Goal: Task Accomplishment & Management: Manage account settings

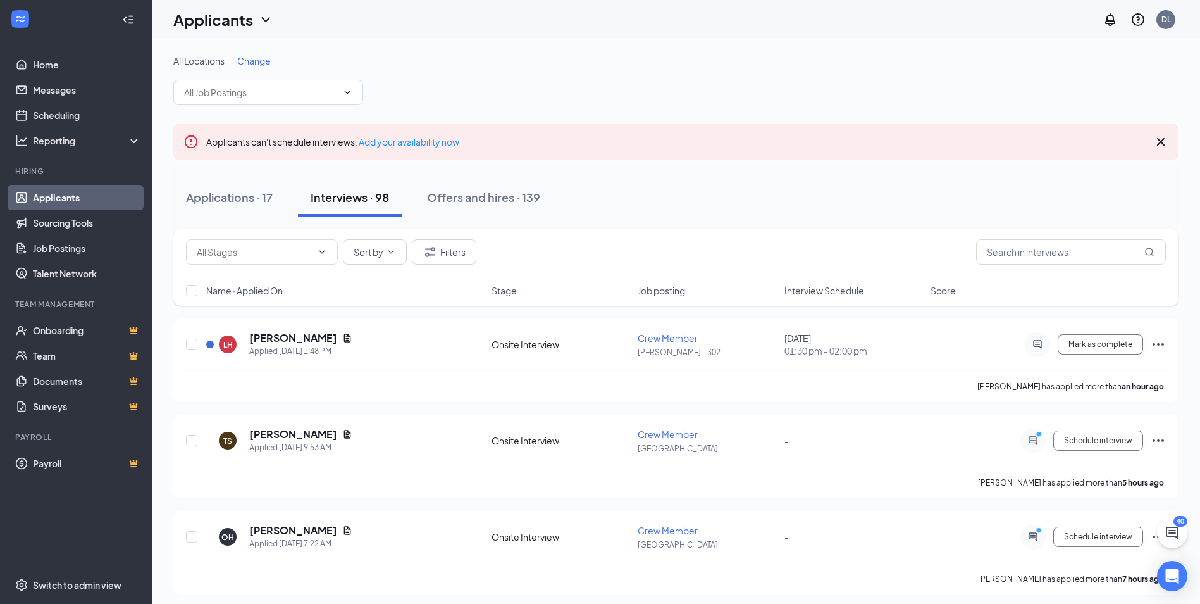
click at [267, 61] on span "Change" at bounding box center [254, 60] width 34 height 11
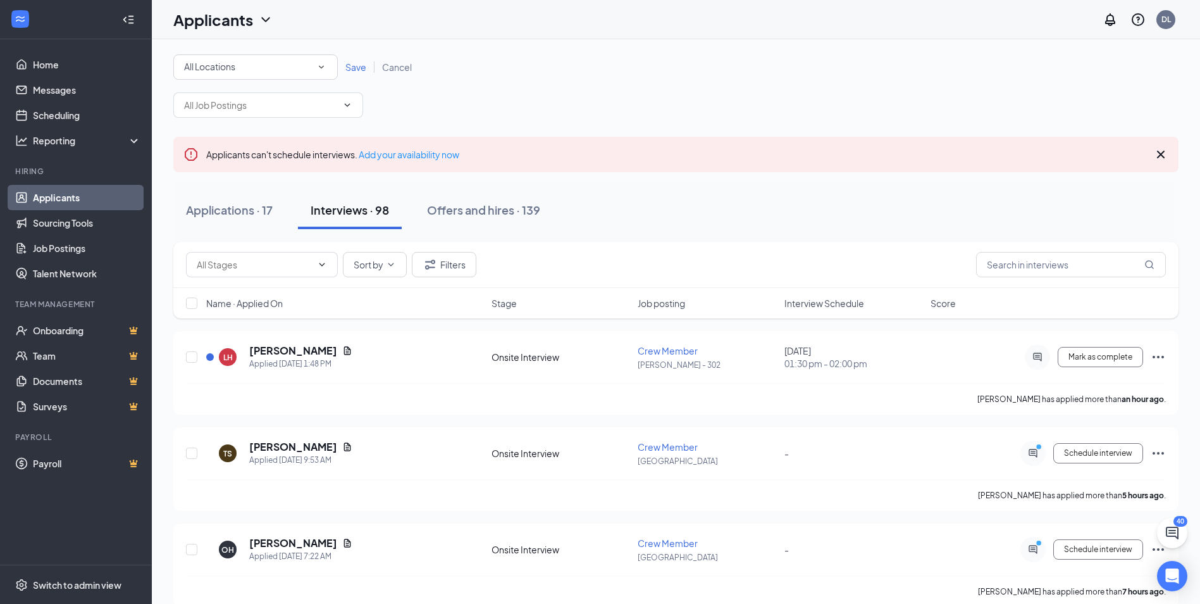
click at [273, 70] on div "All Locations" at bounding box center [255, 66] width 143 height 15
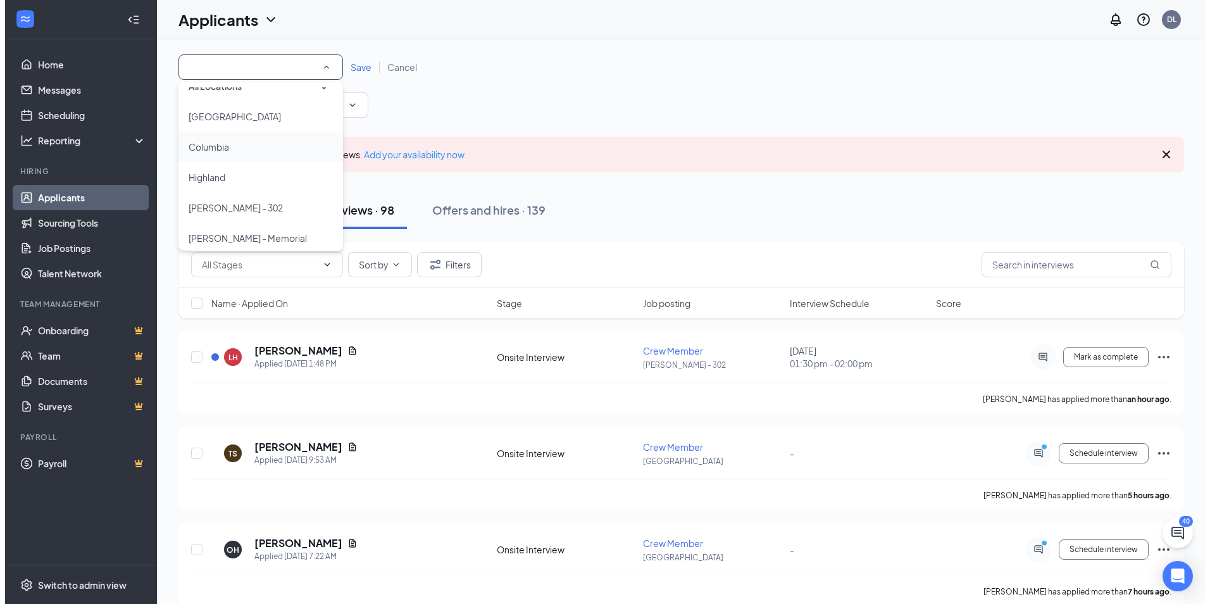
scroll to position [24, 0]
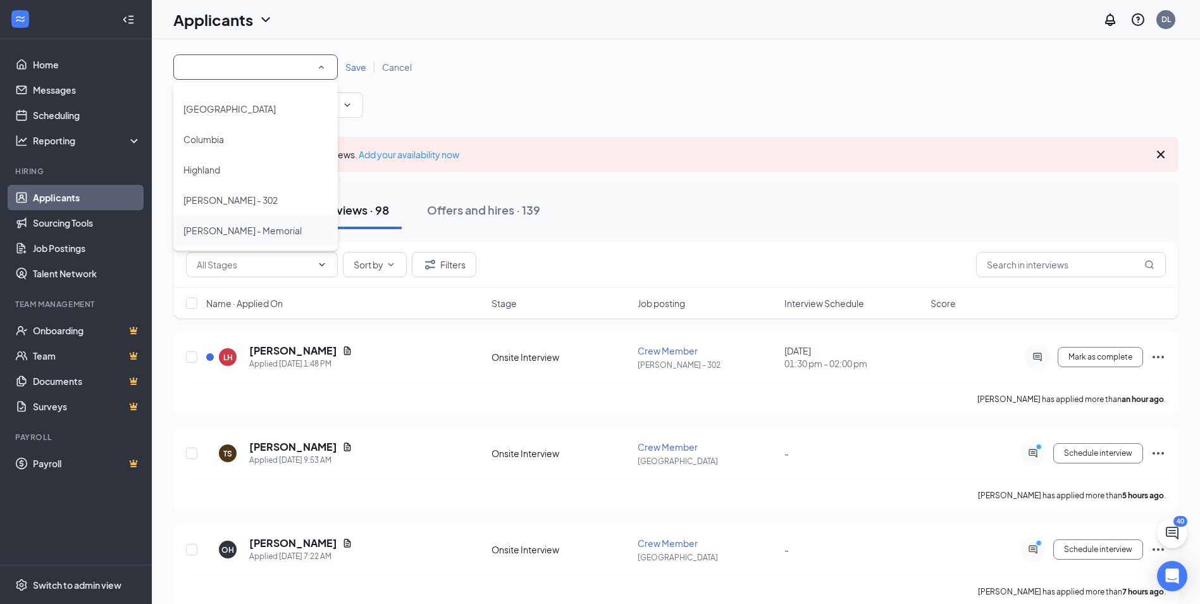
click at [289, 230] on div "[PERSON_NAME] - Memorial" at bounding box center [255, 230] width 144 height 15
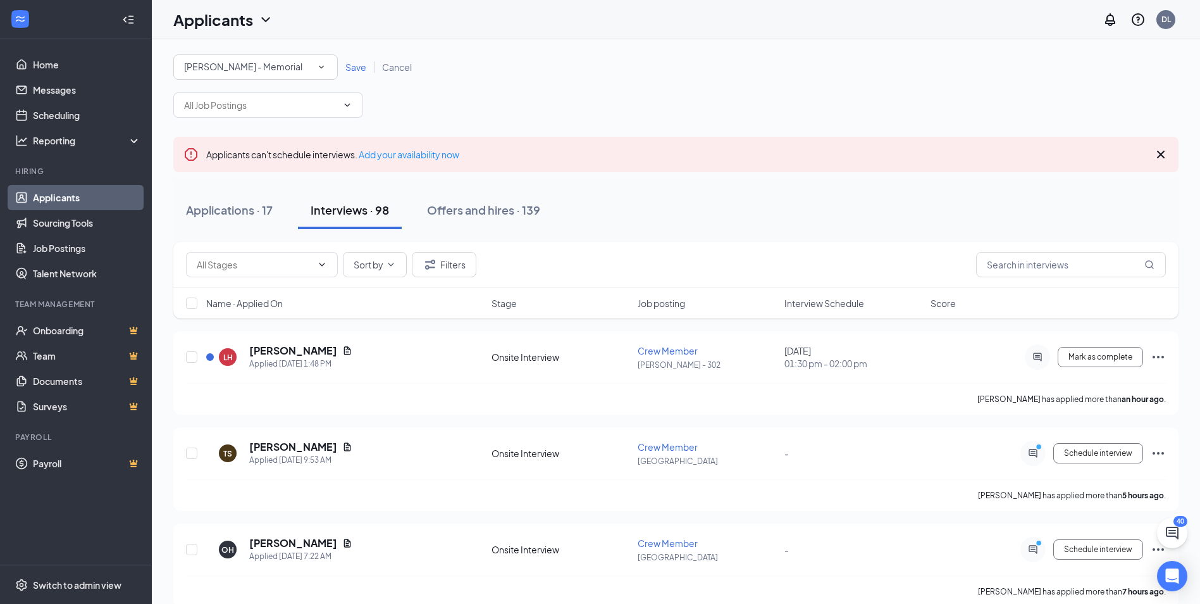
click at [359, 65] on span "Save" at bounding box center [355, 66] width 21 height 11
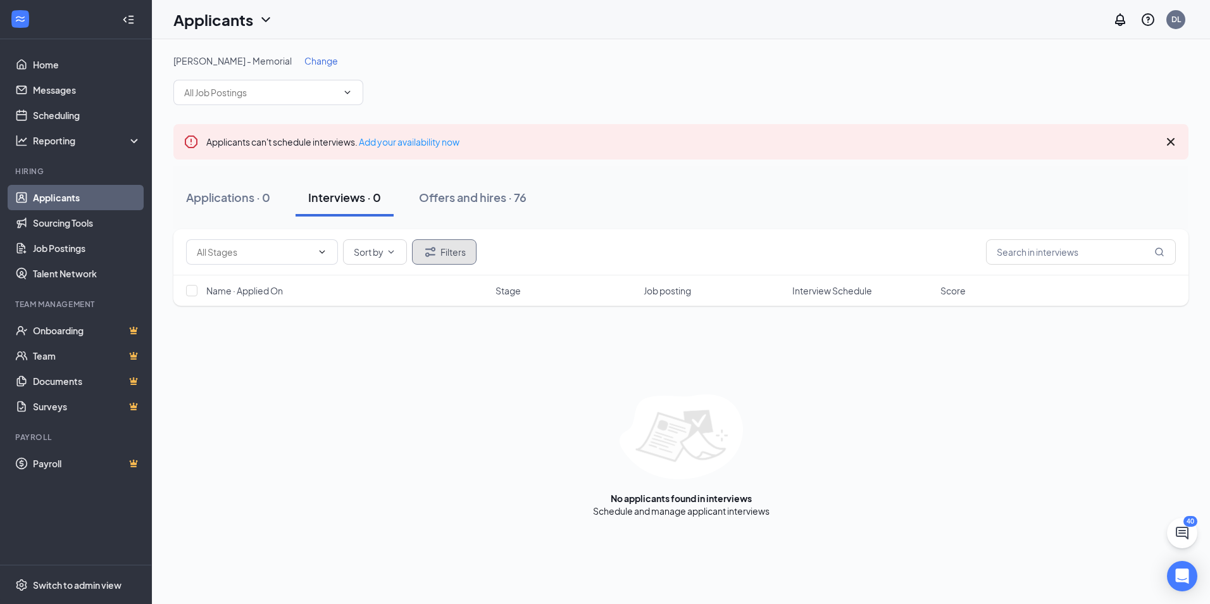
click at [441, 251] on button "Filters" at bounding box center [444, 251] width 65 height 25
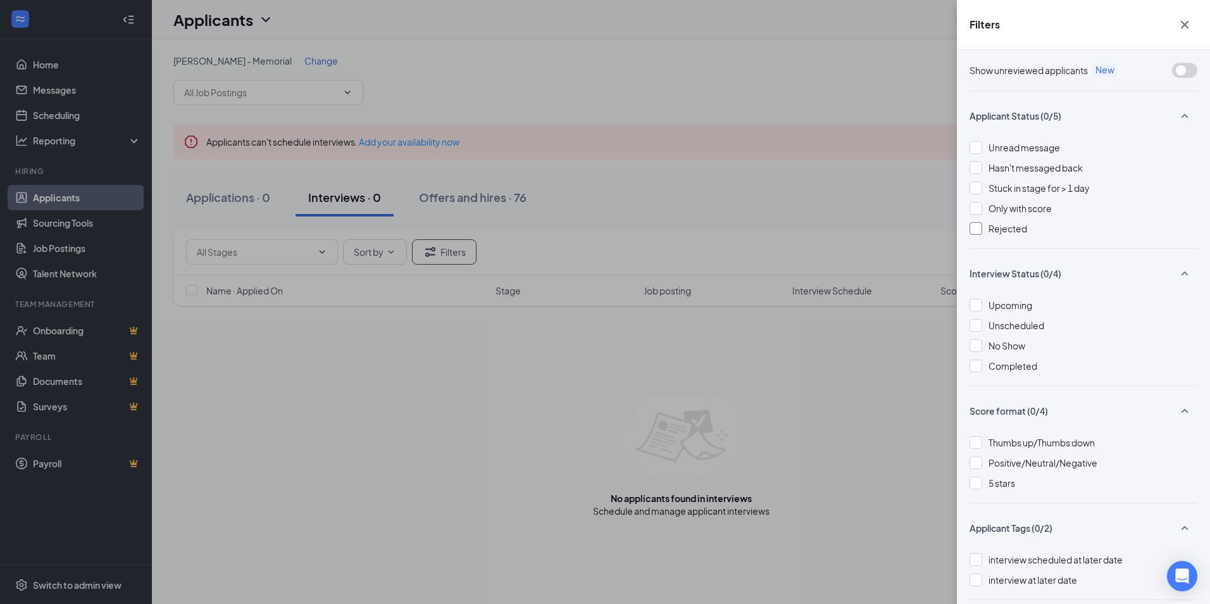
click at [978, 228] on div at bounding box center [975, 228] width 13 height 13
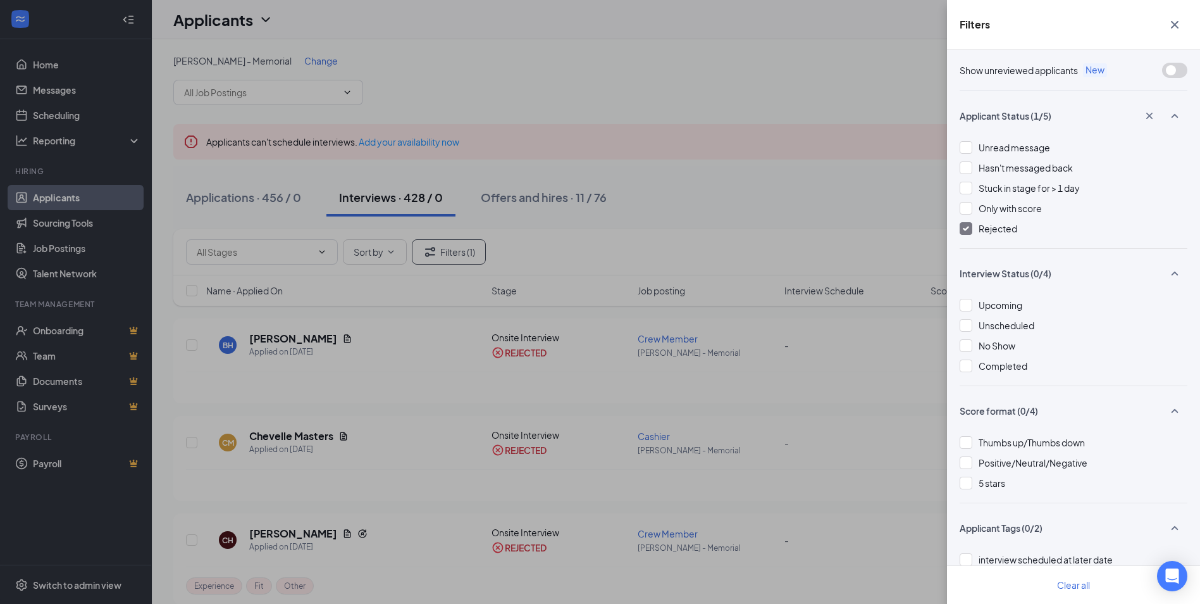
click at [654, 413] on div "Filters Show unreviewed applicants New Applicant Status (1/5) Unread message Ha…" at bounding box center [600, 302] width 1200 height 604
click at [1170, 21] on icon "Cross" at bounding box center [1174, 24] width 15 height 15
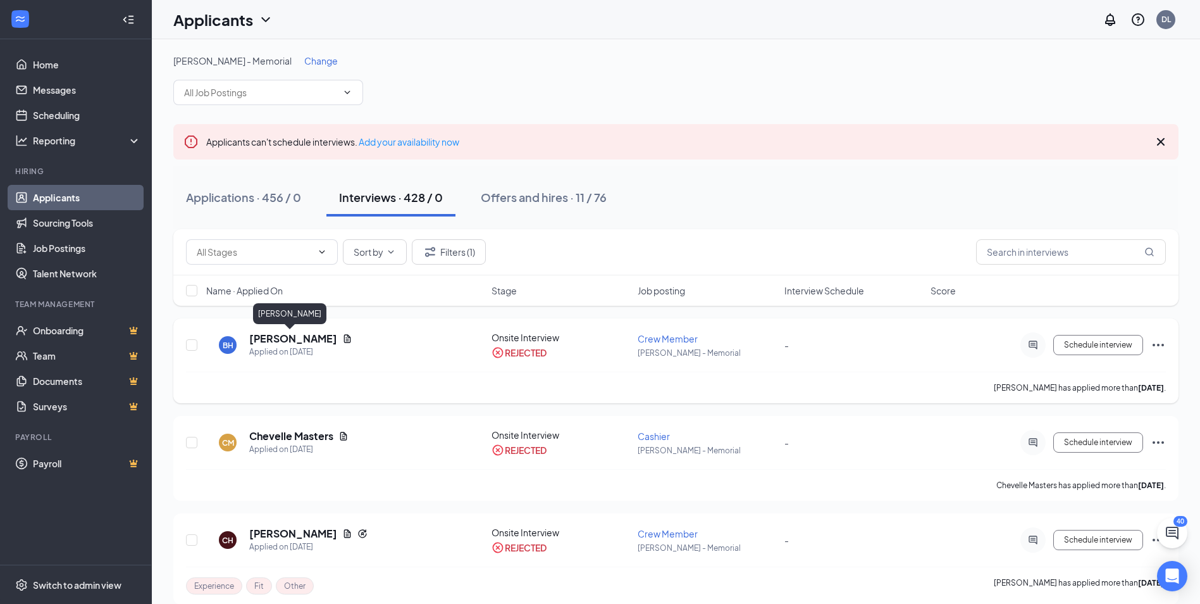
click at [294, 342] on h5 "[PERSON_NAME]" at bounding box center [293, 338] width 88 height 14
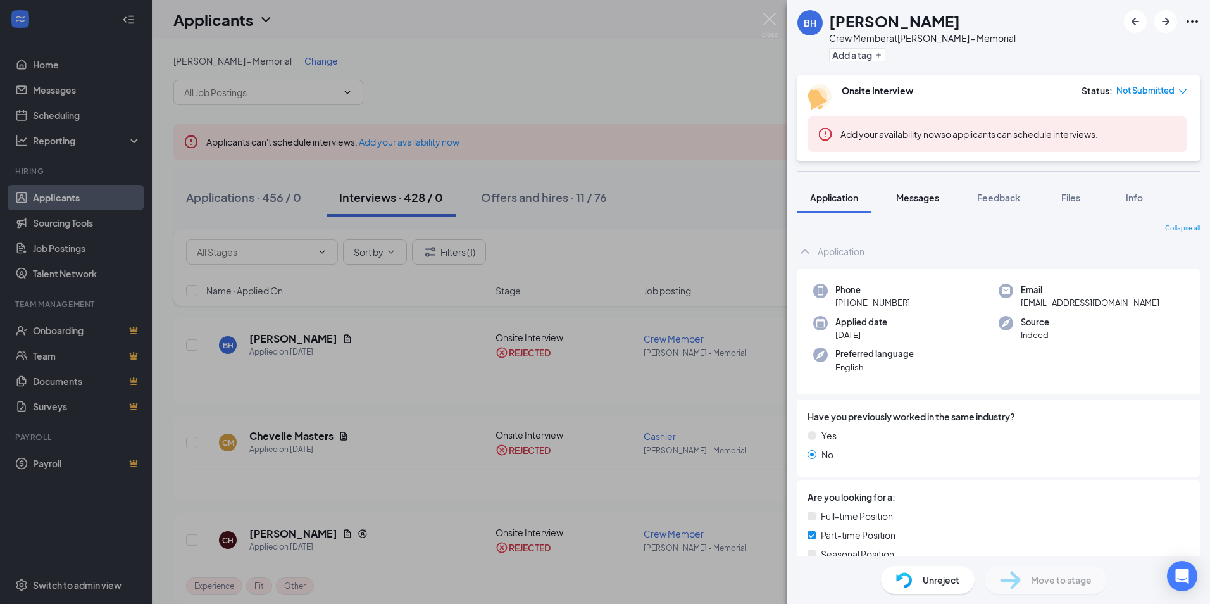
click at [919, 198] on span "Messages" at bounding box center [917, 197] width 43 height 11
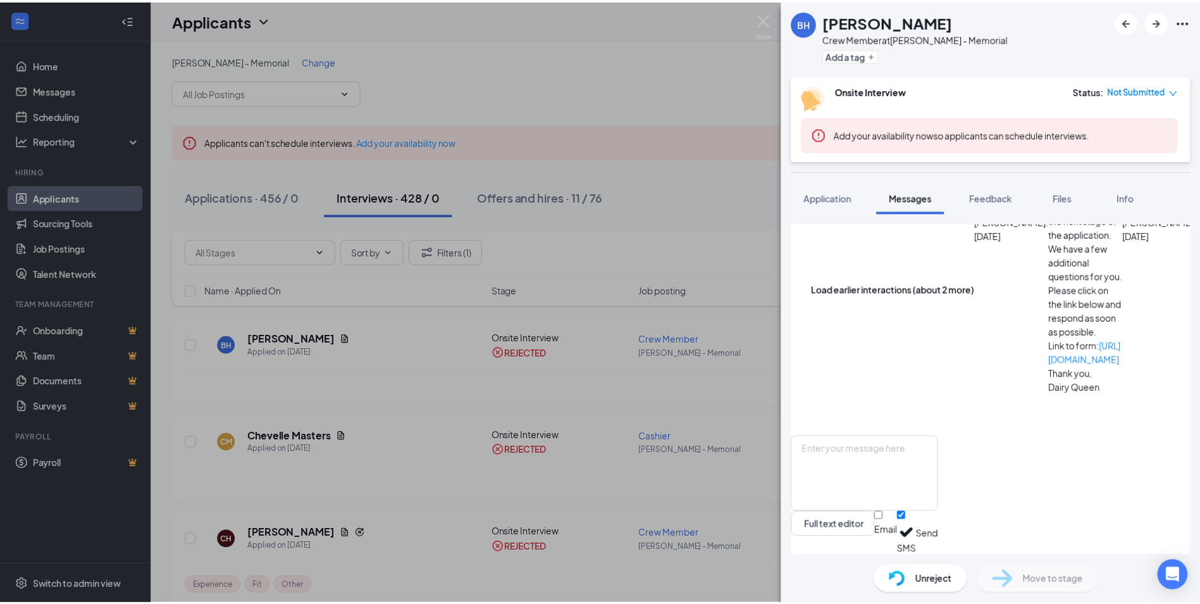
scroll to position [71, 0]
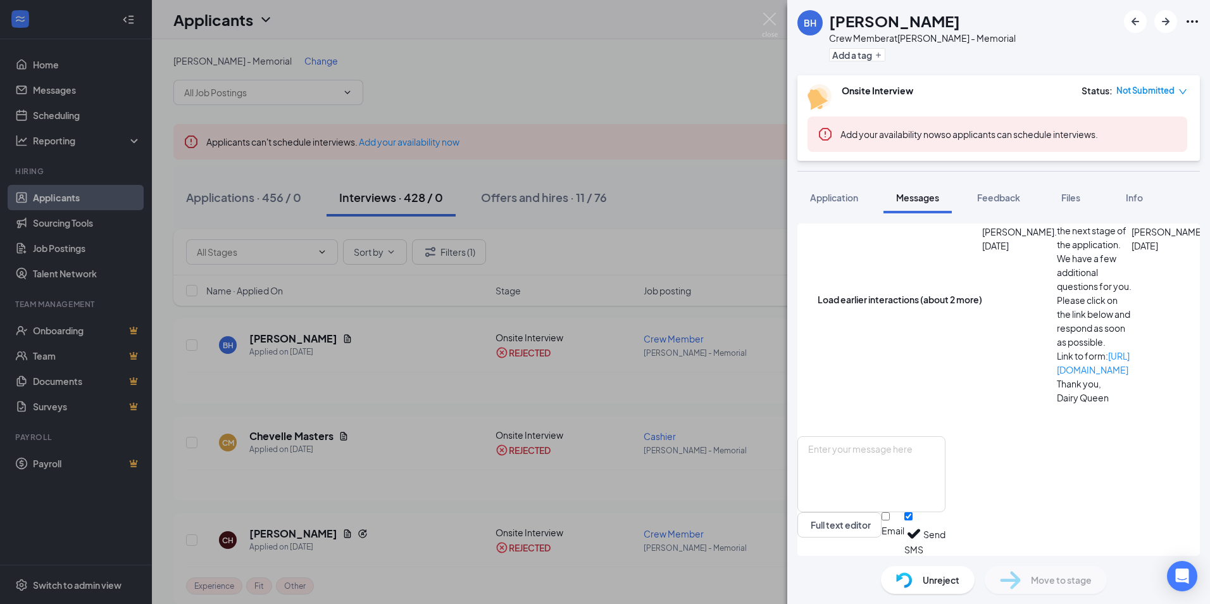
click at [948, 583] on span "Unreject" at bounding box center [940, 580] width 37 height 14
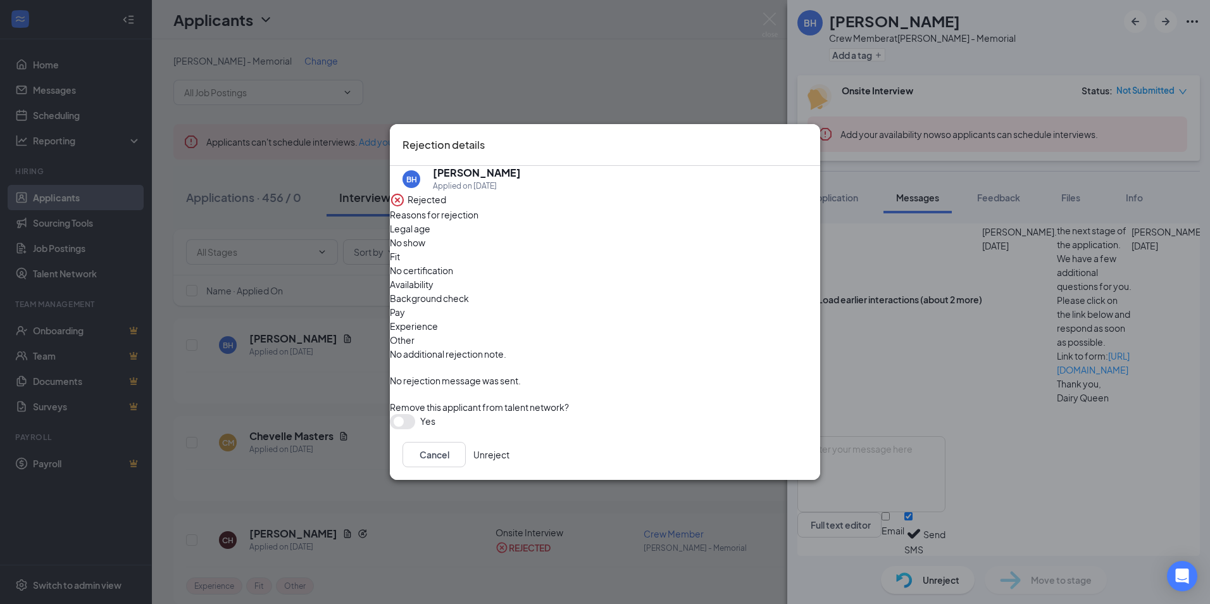
click at [509, 442] on button "Unreject" at bounding box center [491, 454] width 36 height 25
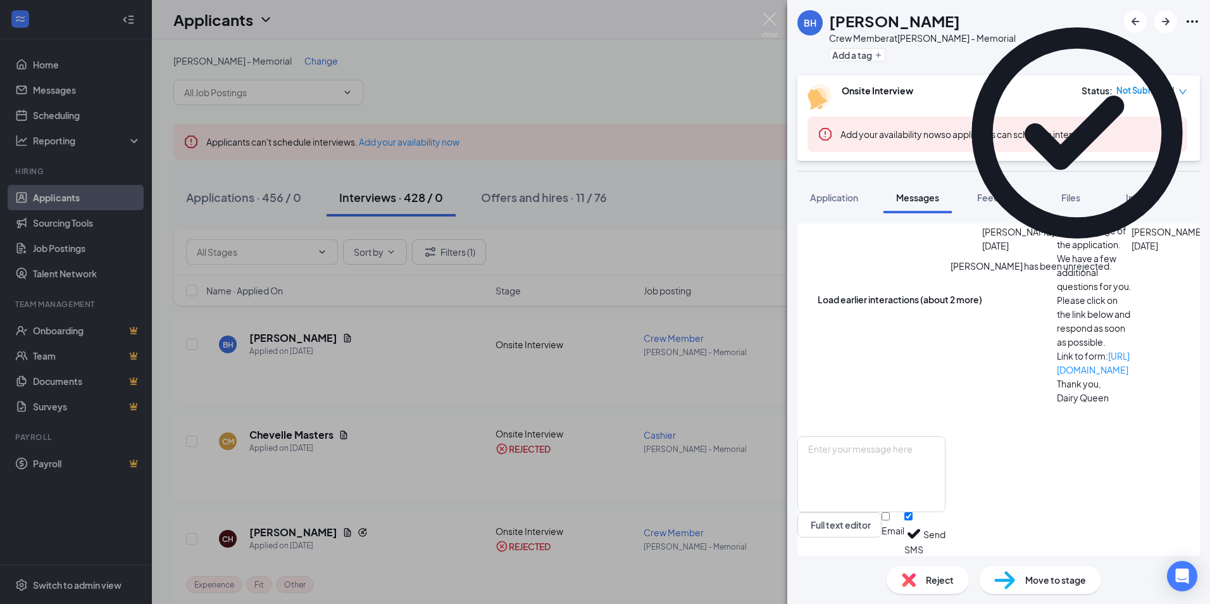
click at [404, 367] on div "BH [PERSON_NAME] Crew Member at [PERSON_NAME] - Memorial Add a tag Onsite Inter…" at bounding box center [605, 302] width 1210 height 604
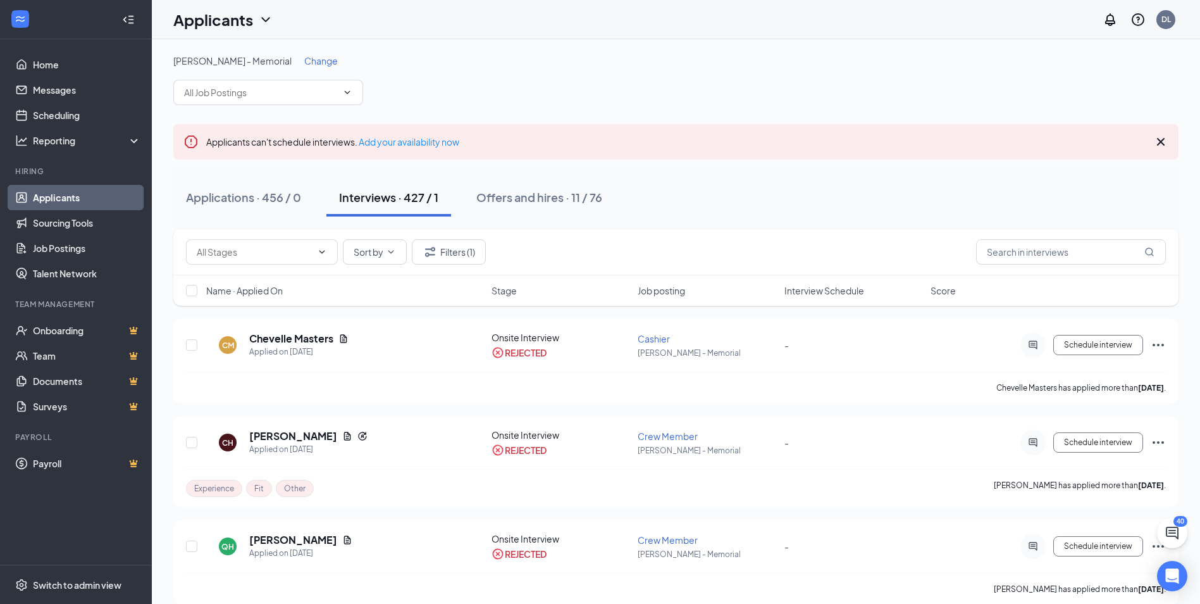
click at [304, 60] on span "Change" at bounding box center [321, 60] width 34 height 11
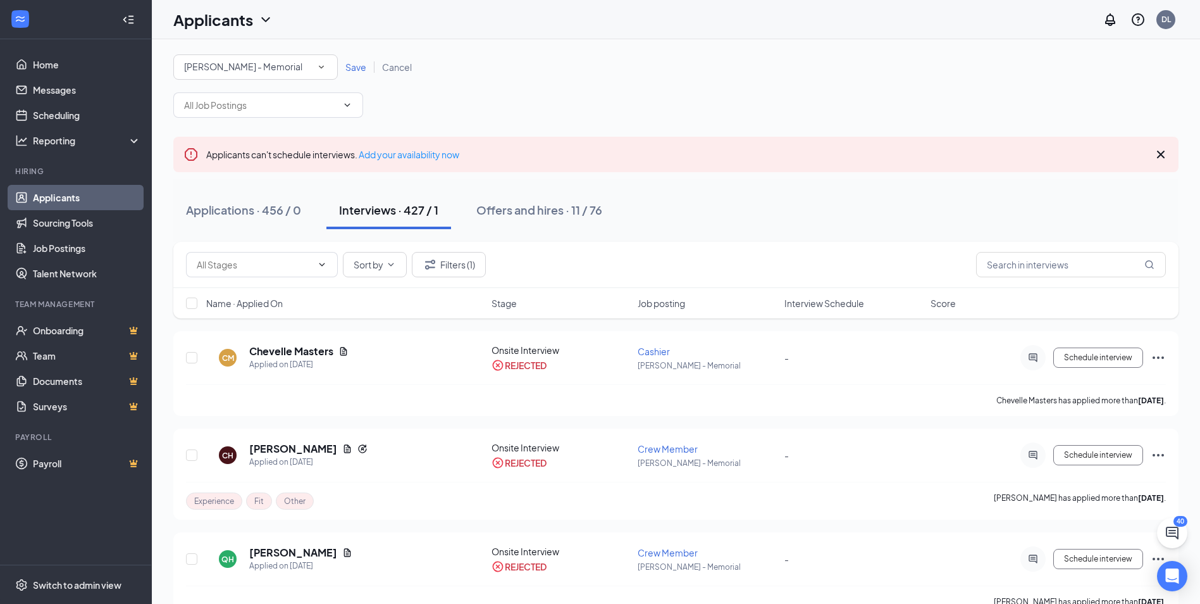
click at [361, 68] on span "Save" at bounding box center [355, 66] width 21 height 11
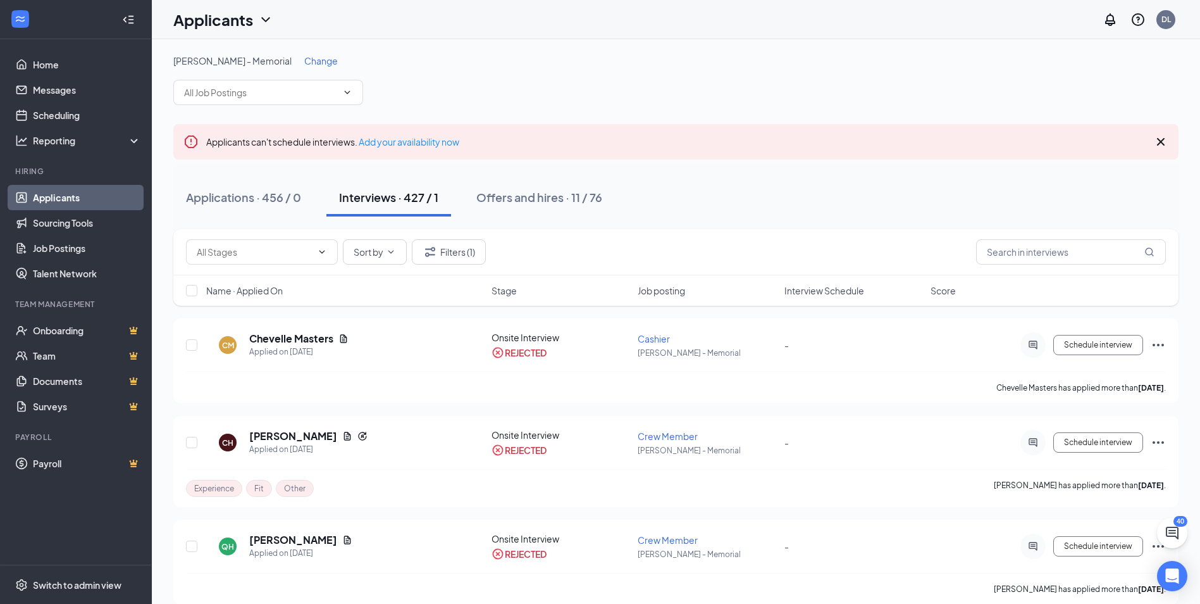
click at [1160, 140] on icon "Cross" at bounding box center [1160, 141] width 15 height 15
click at [436, 249] on icon "Filter" at bounding box center [430, 251] width 15 height 15
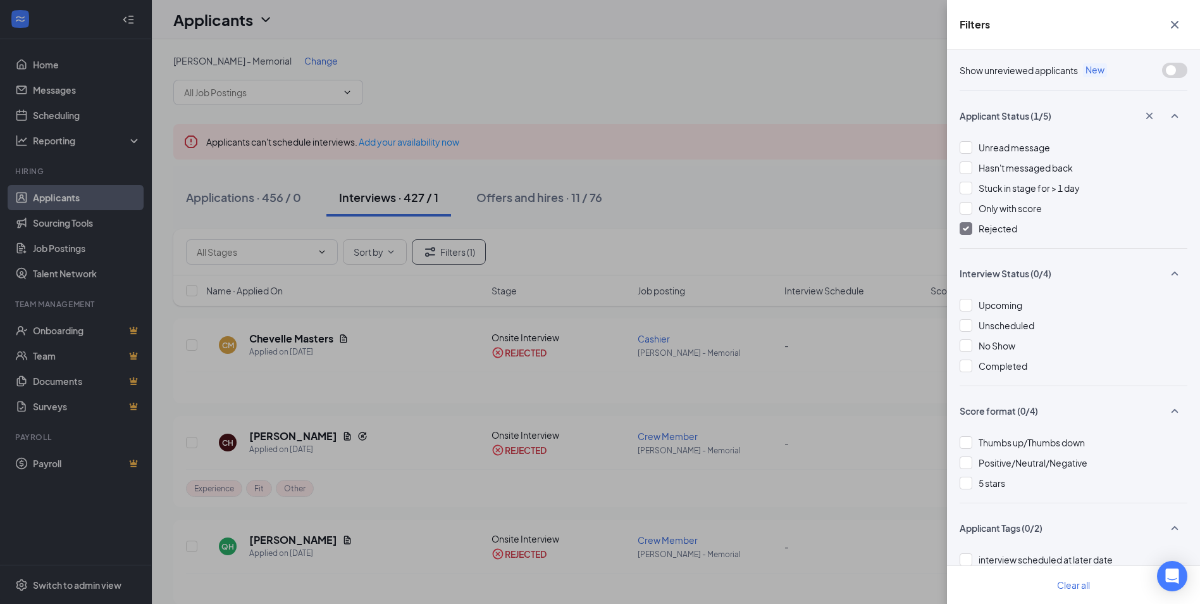
click at [974, 227] on div "Rejected" at bounding box center [1074, 228] width 228 height 14
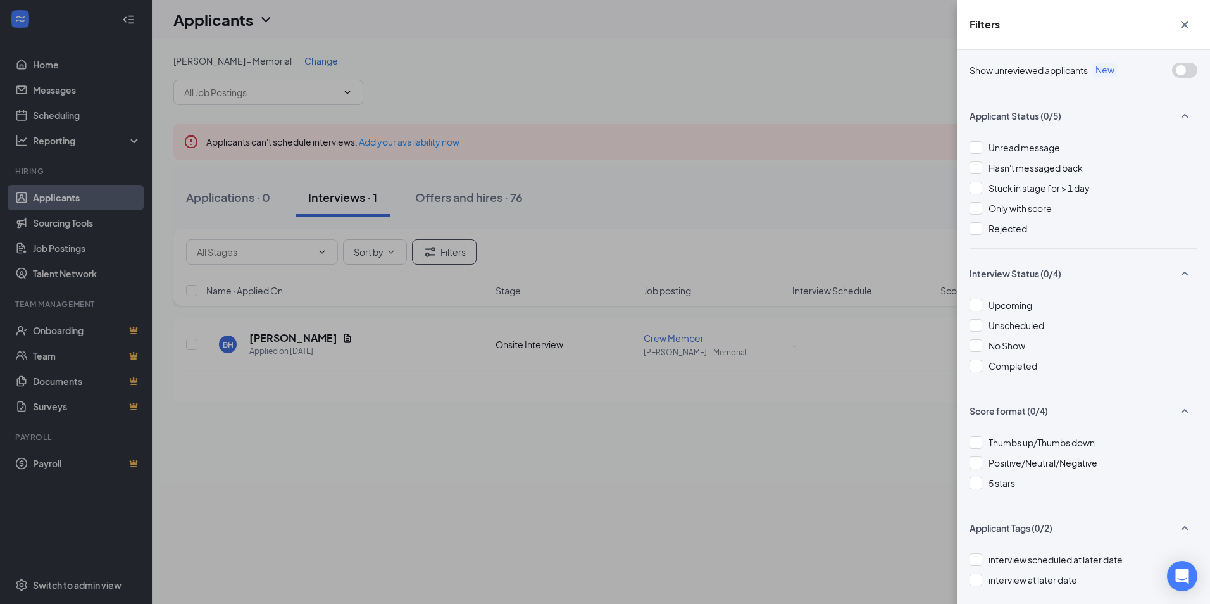
click at [727, 224] on div "Filters Show unreviewed applicants New Applicant Status (0/5) Unread message Ha…" at bounding box center [605, 302] width 1210 height 604
click at [1187, 32] on icon "Cross" at bounding box center [1184, 24] width 15 height 15
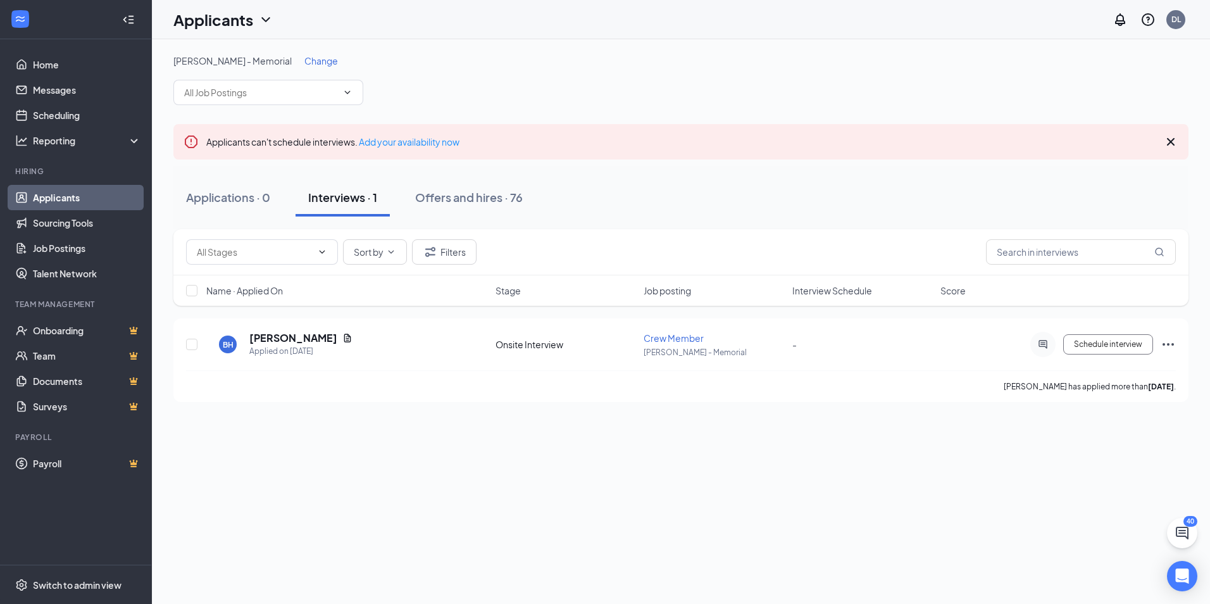
drag, startPoint x: 1176, startPoint y: 37, endPoint x: 607, endPoint y: 158, distance: 582.1
click at [607, 158] on div "Applicants can't schedule interviews. Add your availability now" at bounding box center [680, 141] width 1015 height 35
click at [304, 59] on span "Change" at bounding box center [321, 60] width 34 height 11
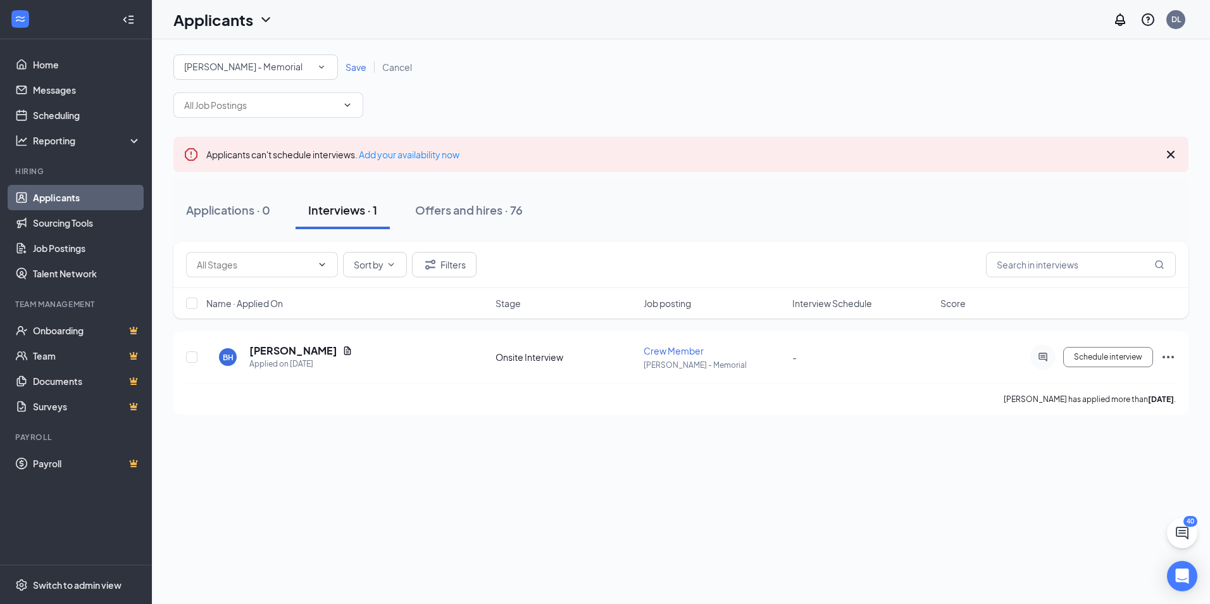
click at [362, 68] on span "Save" at bounding box center [355, 66] width 21 height 11
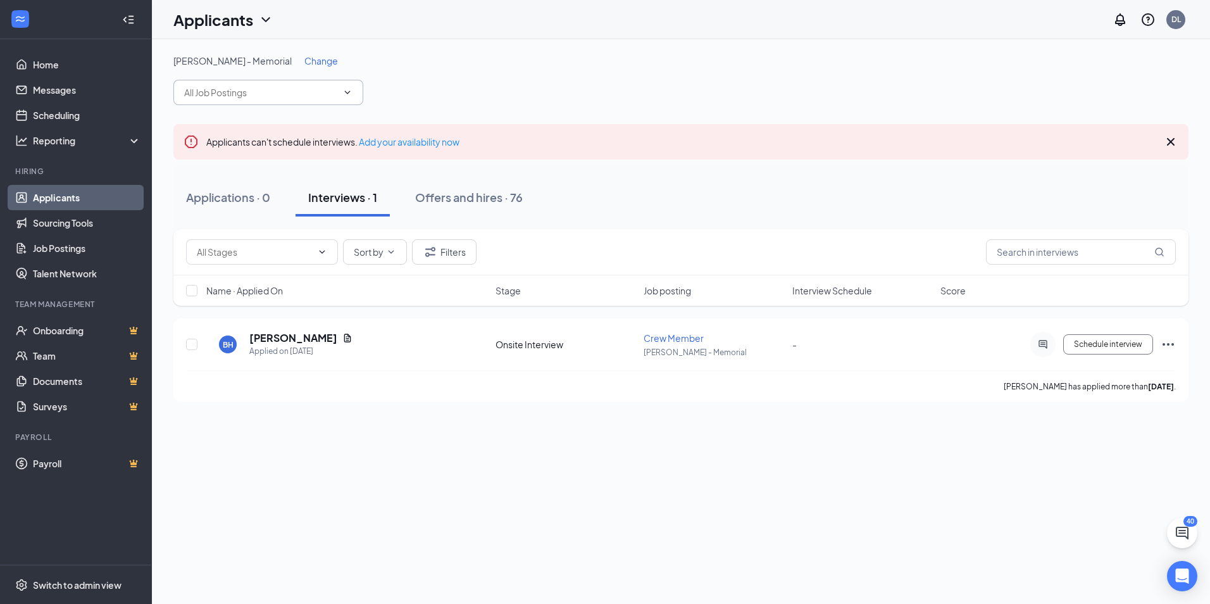
click at [347, 92] on icon "ChevronDown" at bounding box center [348, 91] width 6 height 3
click at [304, 59] on span "Change" at bounding box center [321, 60] width 34 height 11
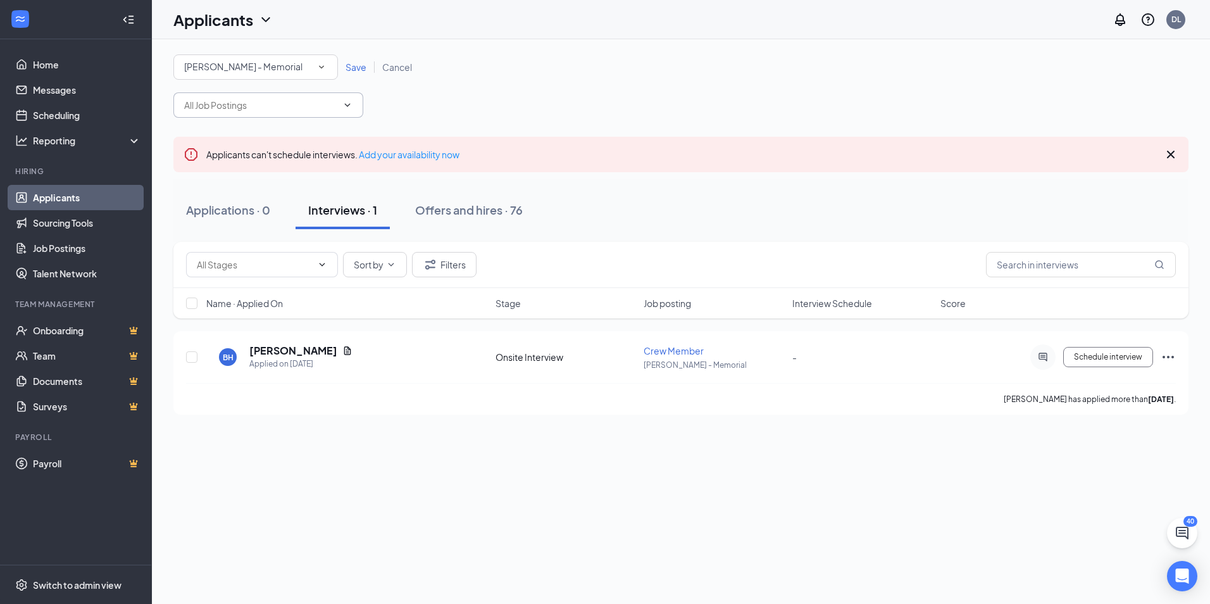
click at [318, 62] on icon "SmallChevronDown" at bounding box center [321, 66] width 11 height 11
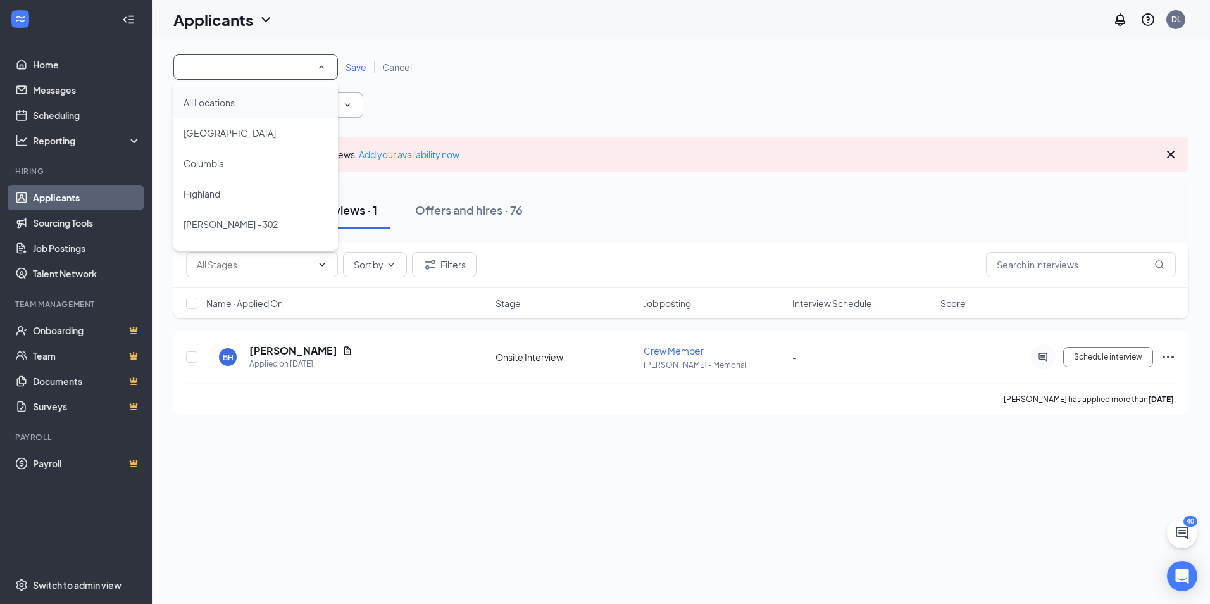
click at [264, 102] on div "All Locations" at bounding box center [255, 102] width 144 height 15
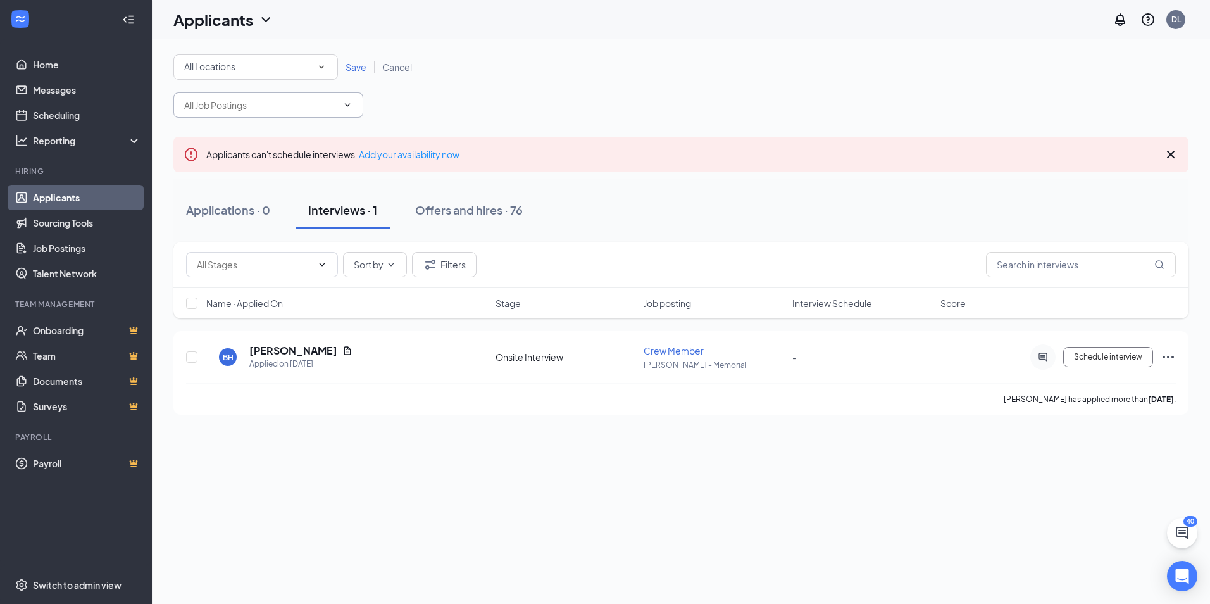
click at [356, 68] on span "Save" at bounding box center [355, 66] width 21 height 11
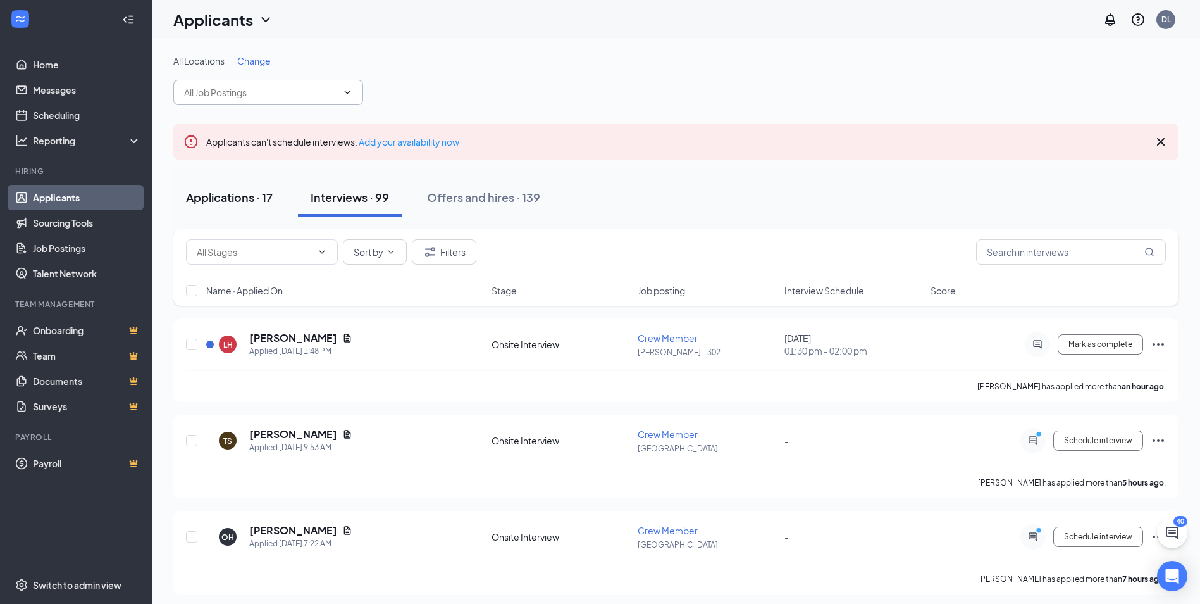
click at [232, 202] on div "Applications · 17" at bounding box center [229, 197] width 87 height 16
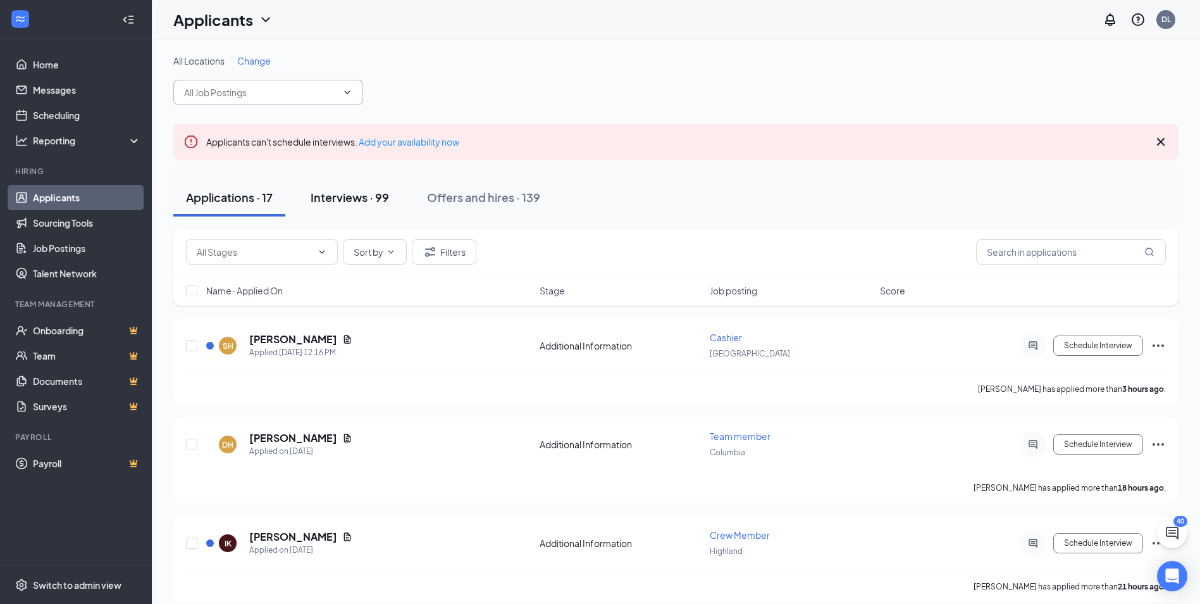
click at [361, 192] on div "Interviews · 99" at bounding box center [350, 197] width 78 height 16
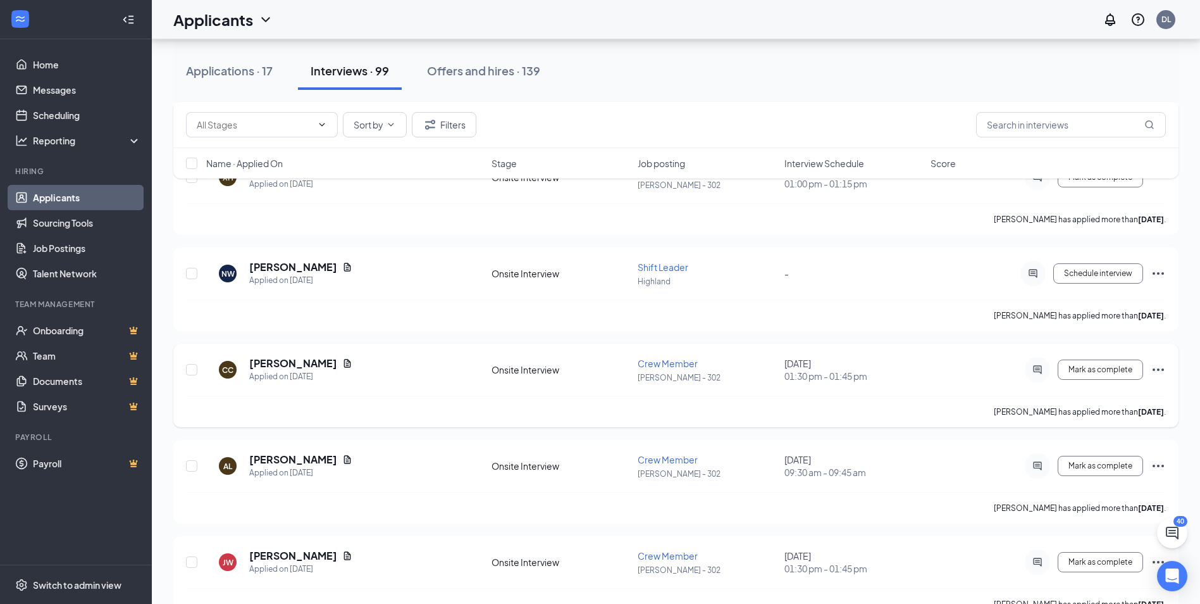
scroll to position [5171, 0]
